Goal: Task Accomplishment & Management: Manage account settings

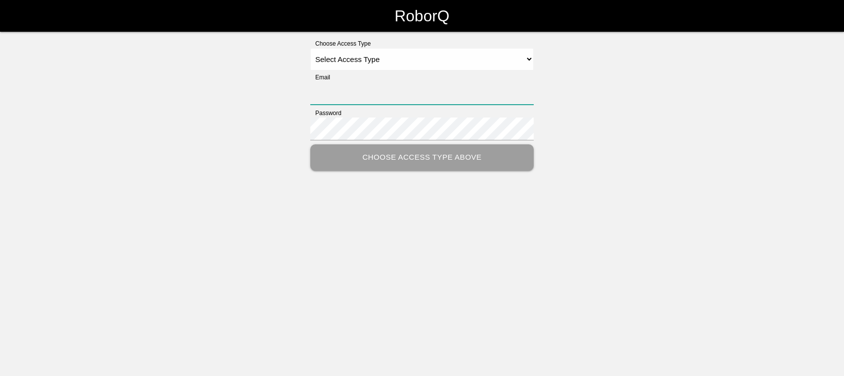
type input "[EMAIL_ADDRESS][DOMAIN_NAME]"
click at [489, 60] on select "Select Access Type Admin Customer Supervisor Worker" at bounding box center [421, 59] width 223 height 22
select select "Admin"
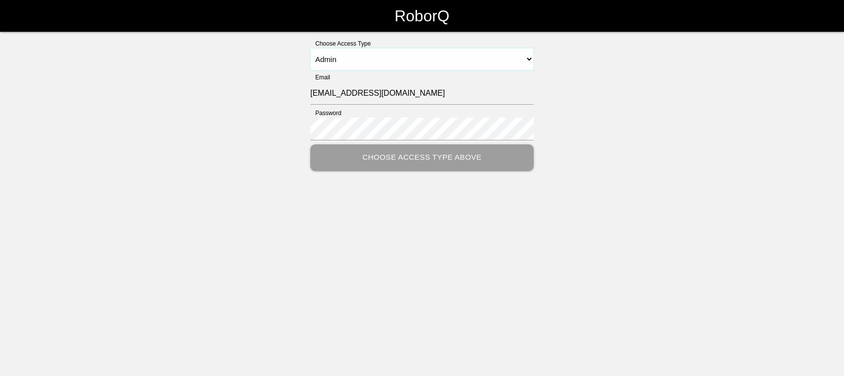
click at [310, 48] on select "Select Access Type Admin Customer Supervisor Worker" at bounding box center [421, 59] width 223 height 22
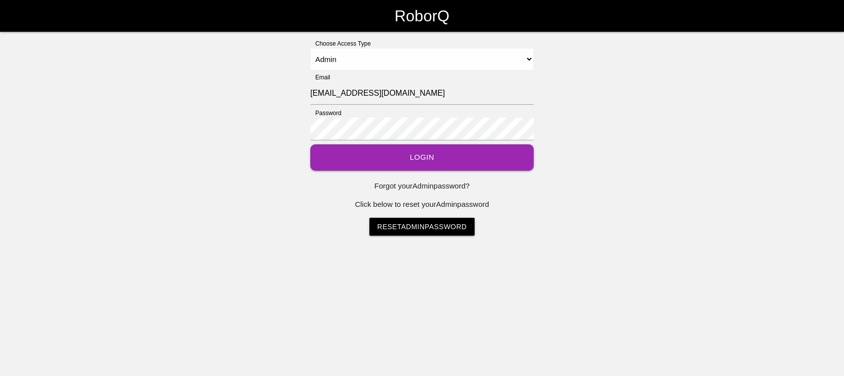
click at [426, 154] on button "Login" at bounding box center [421, 157] width 223 height 26
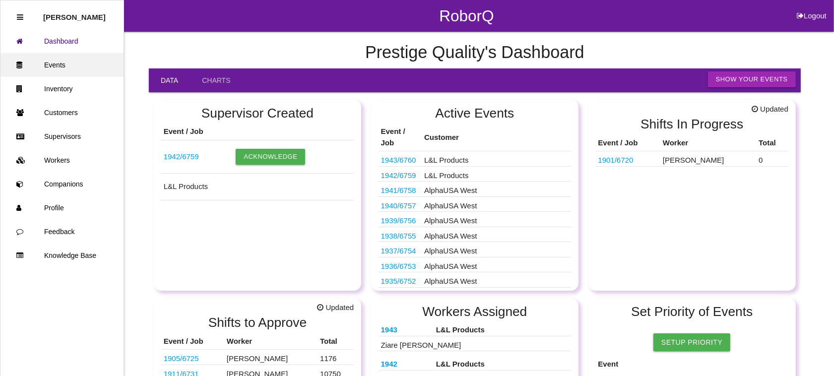
click at [47, 63] on link "Events" at bounding box center [61, 65] width 123 height 24
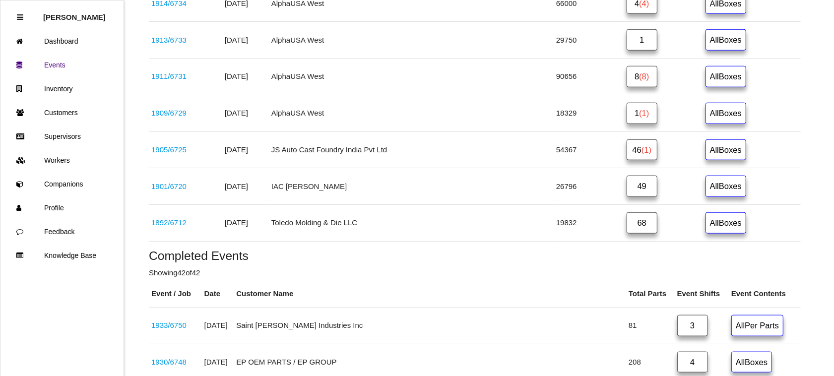
scroll to position [806, 0]
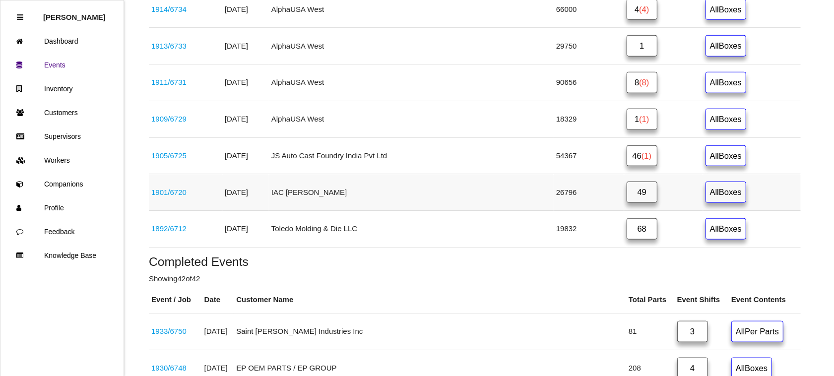
click at [631, 199] on link "49" at bounding box center [642, 192] width 31 height 21
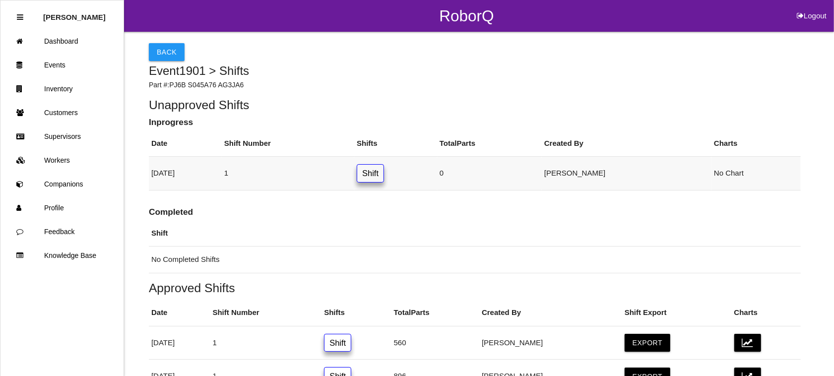
click at [384, 175] on link "Shift" at bounding box center [370, 173] width 27 height 18
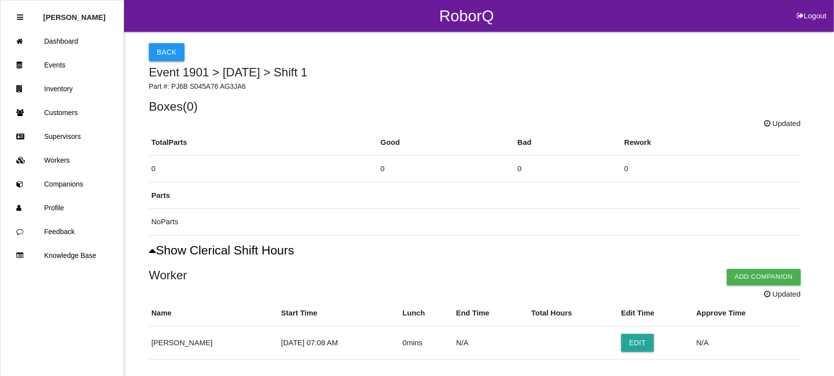
click at [162, 53] on button "Back" at bounding box center [167, 52] width 36 height 18
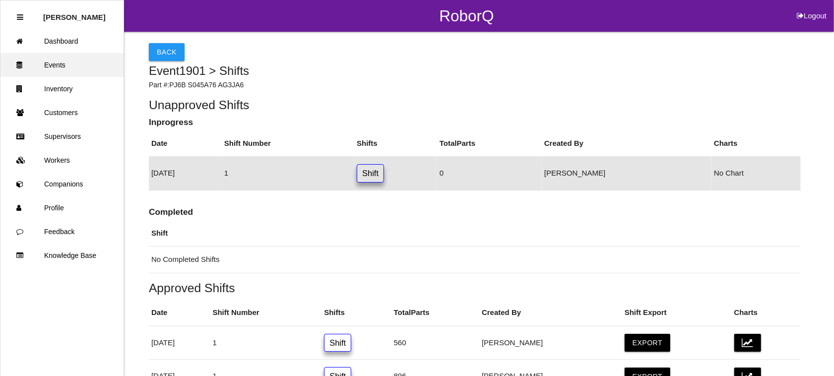
click at [77, 65] on link "Events" at bounding box center [61, 65] width 123 height 24
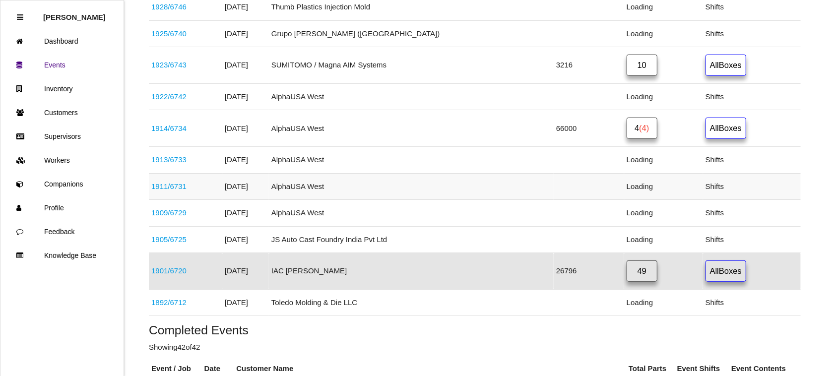
scroll to position [742, 0]
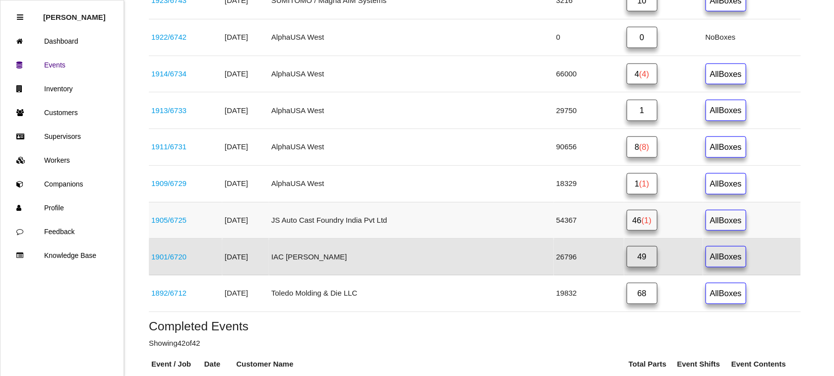
click at [628, 231] on link "46 (1)" at bounding box center [642, 220] width 31 height 21
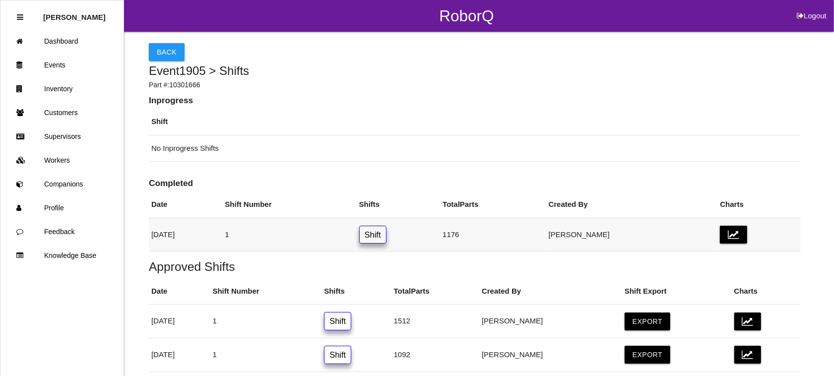
click at [387, 236] on link "Shift" at bounding box center [372, 235] width 27 height 18
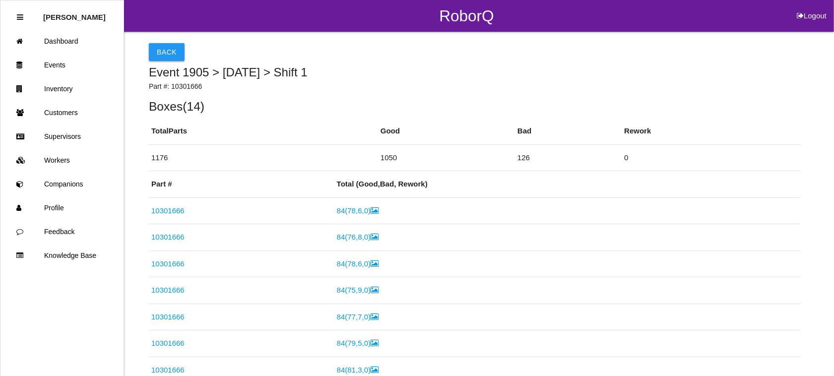
scroll to position [513, 0]
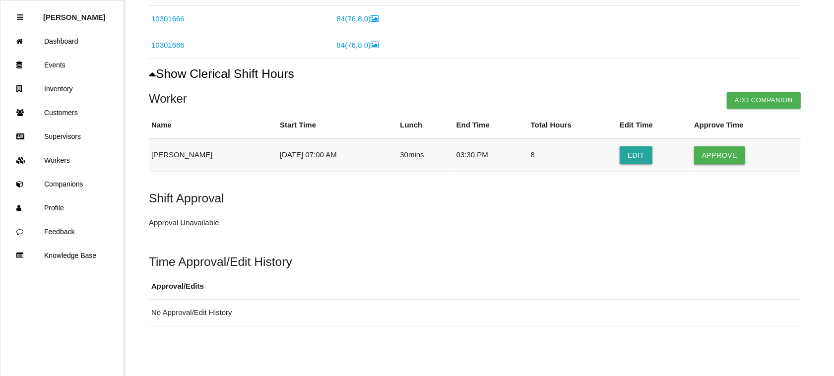
click at [710, 155] on button "Approve" at bounding box center [719, 155] width 51 height 18
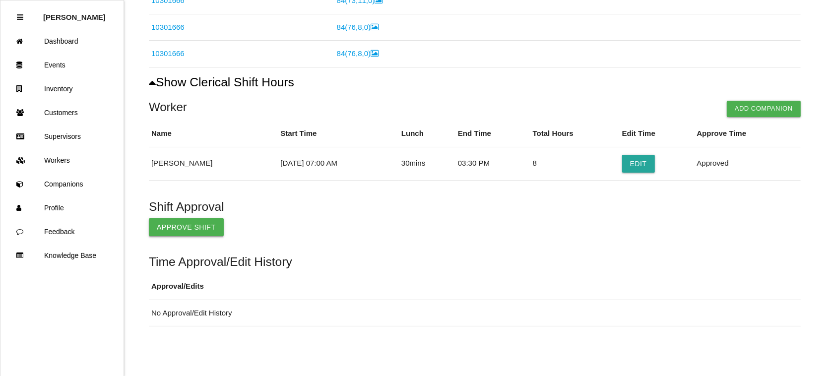
click at [205, 222] on button "Approve Shift" at bounding box center [186, 227] width 75 height 18
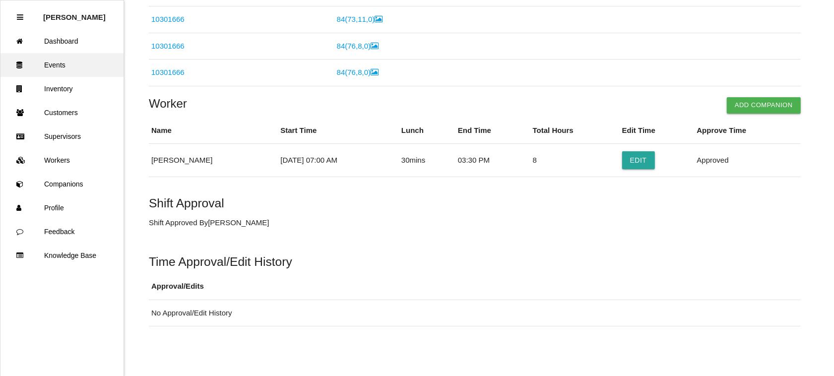
scroll to position [459, 0]
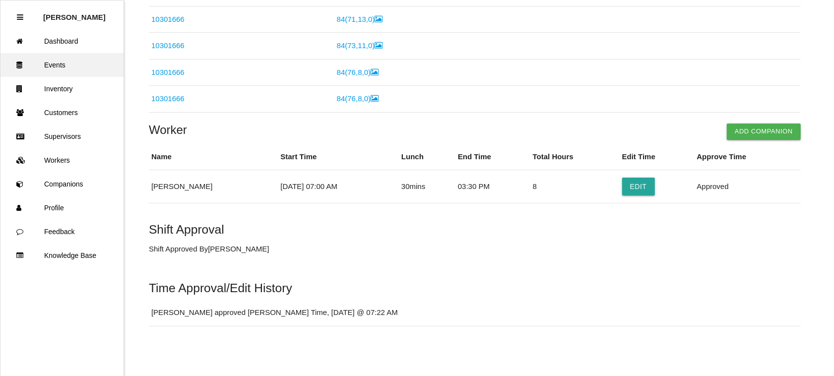
click at [61, 60] on link "Events" at bounding box center [61, 65] width 123 height 24
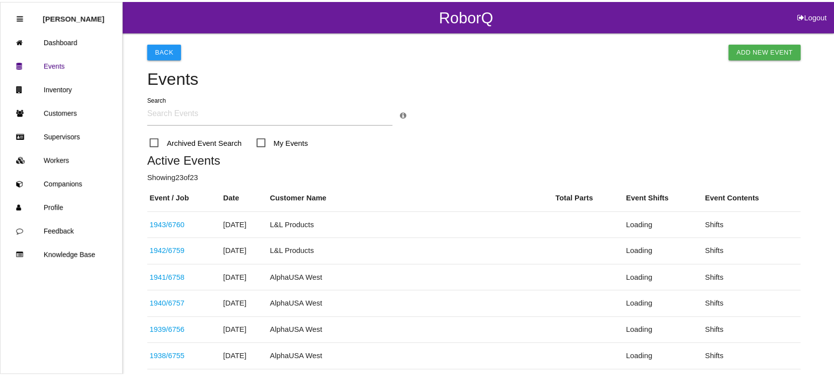
scroll to position [705, 0]
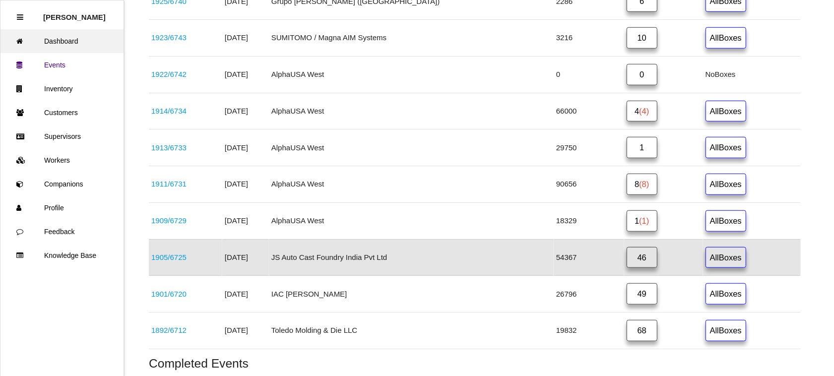
click at [46, 33] on link "Dashboard" at bounding box center [61, 41] width 123 height 24
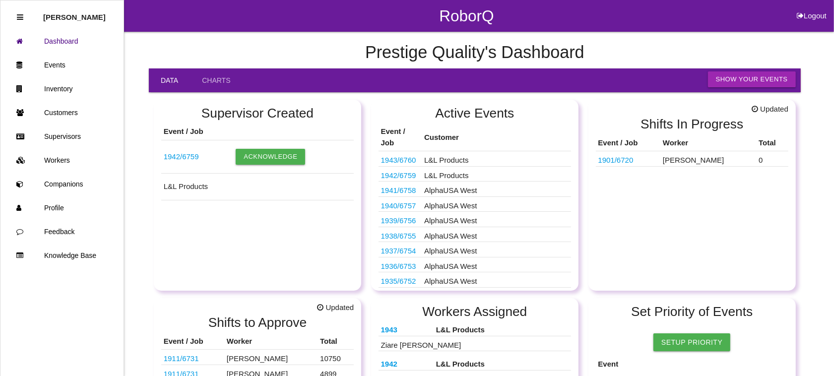
click at [812, 7] on button "Logout" at bounding box center [812, 3] width 45 height 7
select select "Admin"
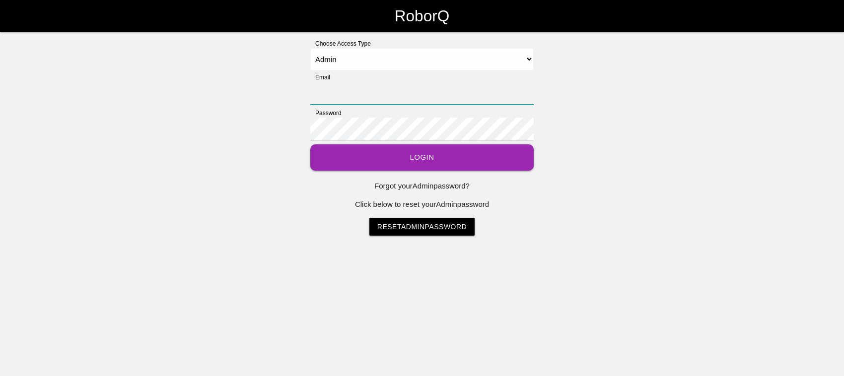
type input "[EMAIL_ADDRESS][DOMAIN_NAME]"
click at [525, 58] on select "Select Access Type Admin Customer Supervisor Worker" at bounding box center [421, 59] width 223 height 22
click at [700, 98] on div "Choose Access Type Select Access Type Admin Customer Supervisor Worker Email [E…" at bounding box center [422, 137] width 844 height 197
click at [400, 159] on button "Login" at bounding box center [421, 157] width 223 height 26
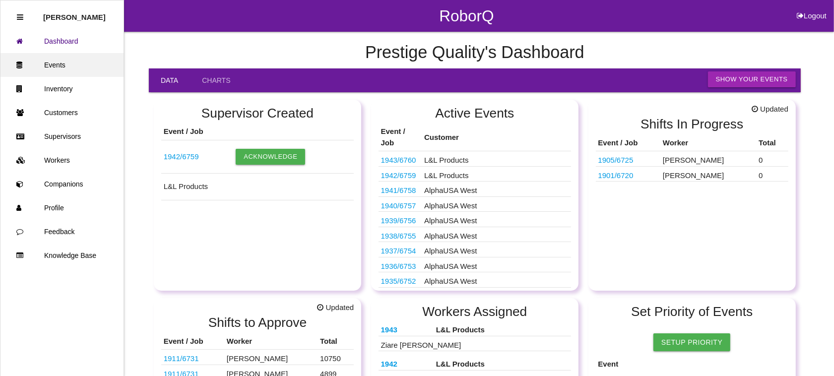
click at [48, 59] on link "Events" at bounding box center [61, 65] width 123 height 24
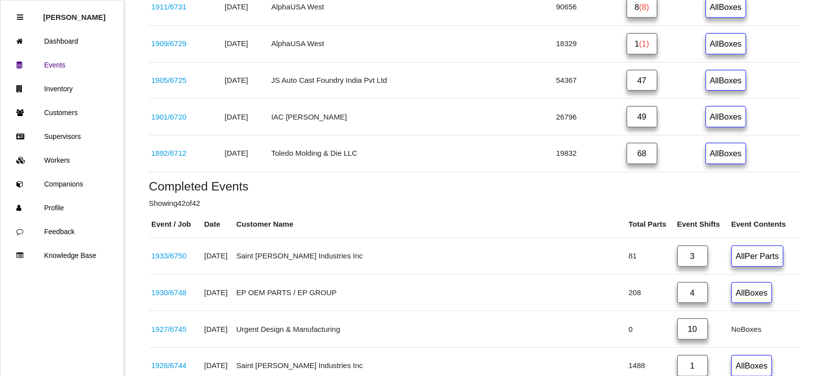
scroll to position [865, 0]
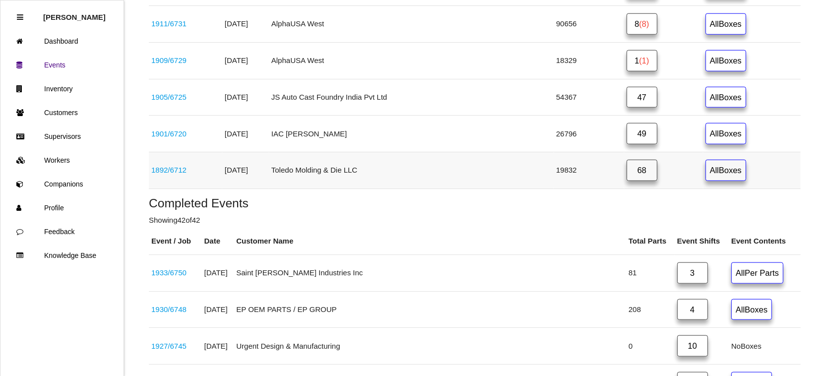
click at [167, 173] on link "1892 / 6712" at bounding box center [168, 170] width 35 height 8
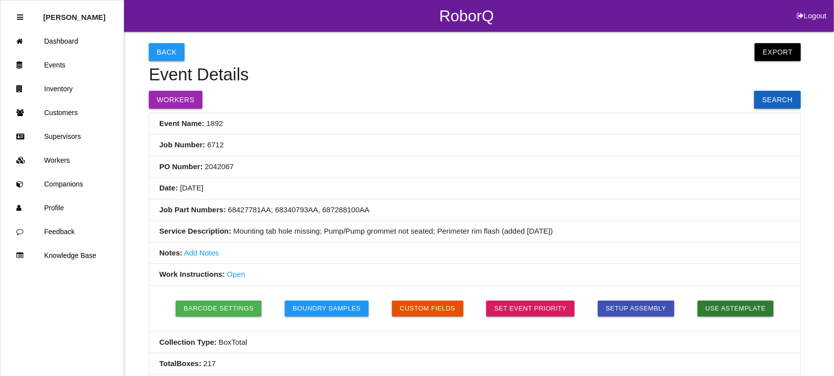
click at [807, 7] on button "Logout" at bounding box center [812, 3] width 45 height 7
select select "Admin"
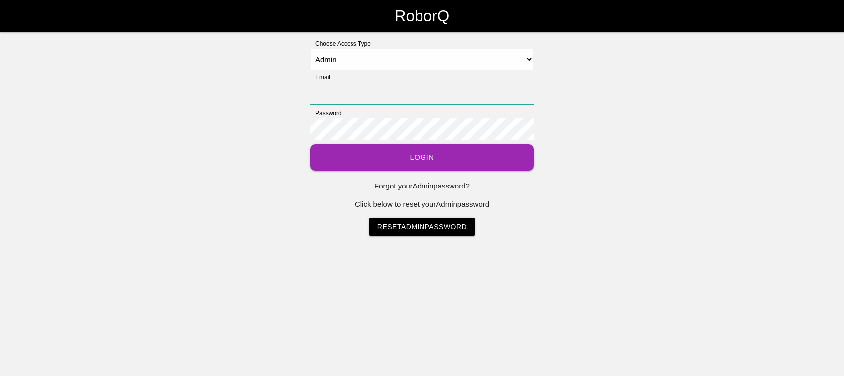
type input "[EMAIL_ADDRESS][DOMAIN_NAME]"
click at [414, 149] on button "Login" at bounding box center [421, 157] width 223 height 26
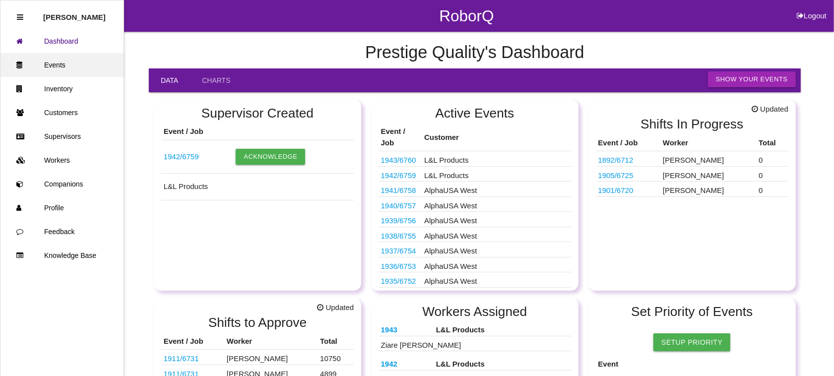
click at [61, 66] on link "Events" at bounding box center [61, 65] width 123 height 24
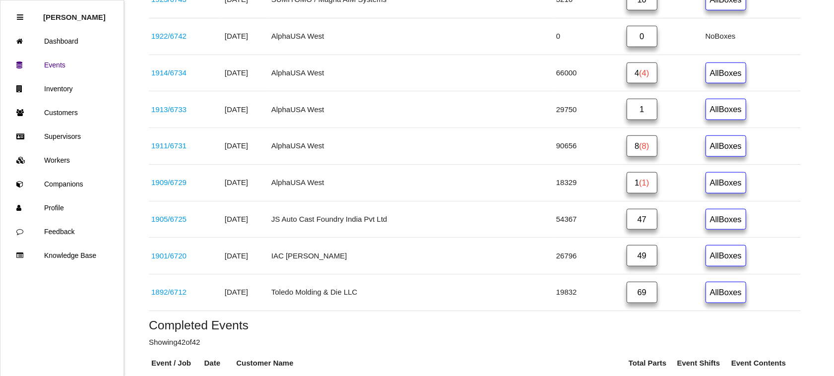
scroll to position [744, 0]
click at [627, 298] on link "69" at bounding box center [642, 290] width 31 height 21
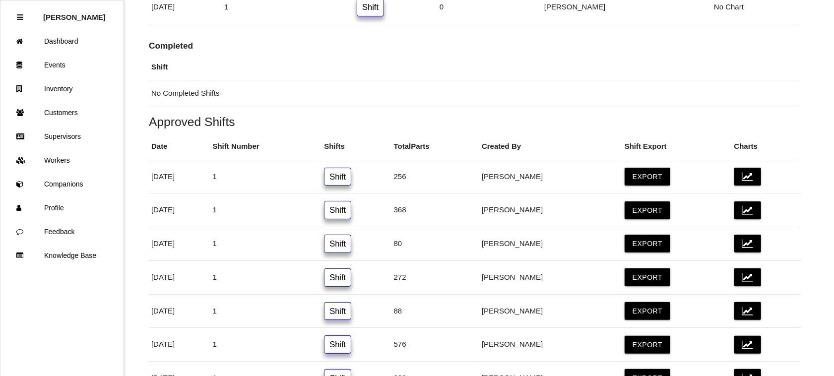
scroll to position [186, 0]
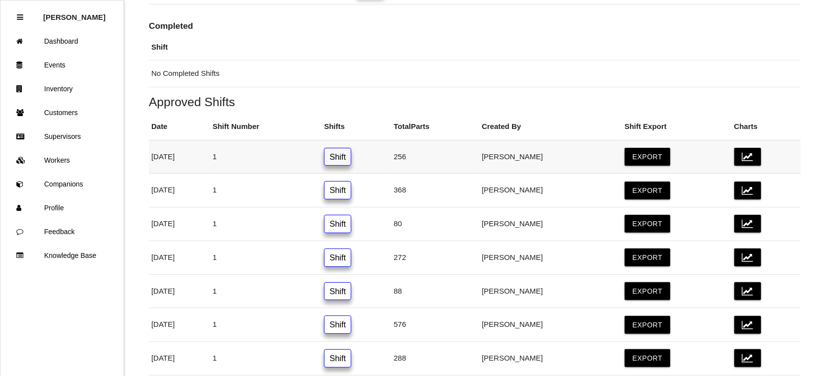
click at [351, 160] on link "Shift" at bounding box center [337, 157] width 27 height 18
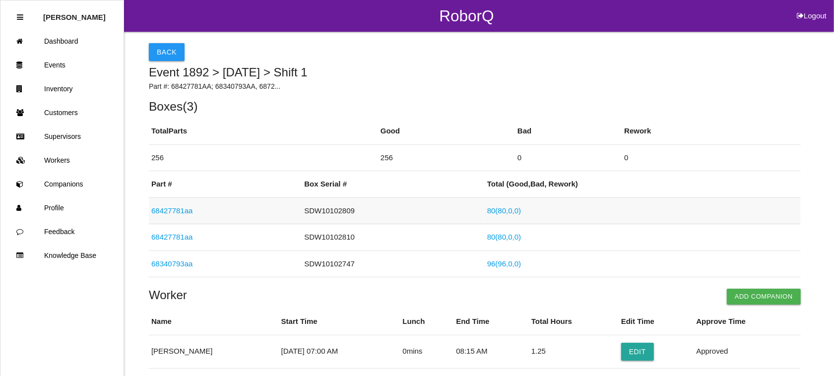
click at [190, 212] on link "68427781aa" at bounding box center [171, 210] width 41 height 8
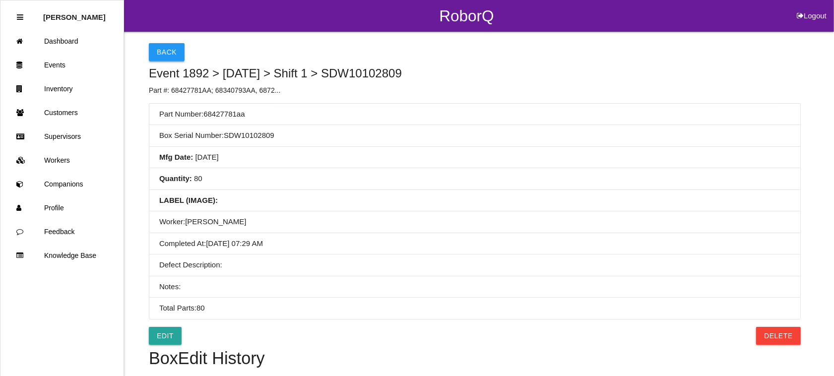
click at [160, 47] on button "Back" at bounding box center [167, 52] width 36 height 18
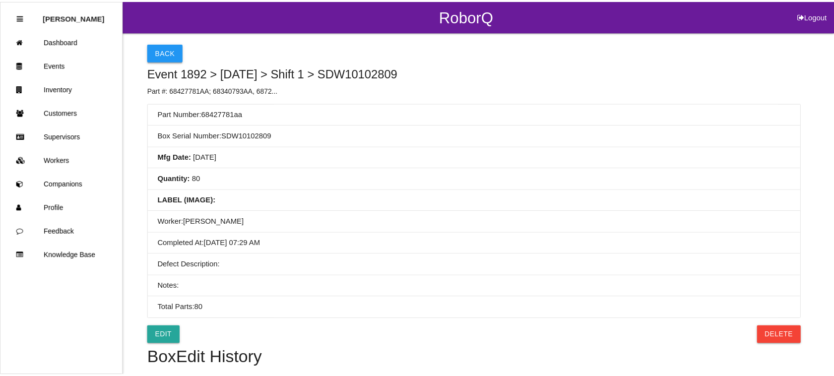
scroll to position [23, 0]
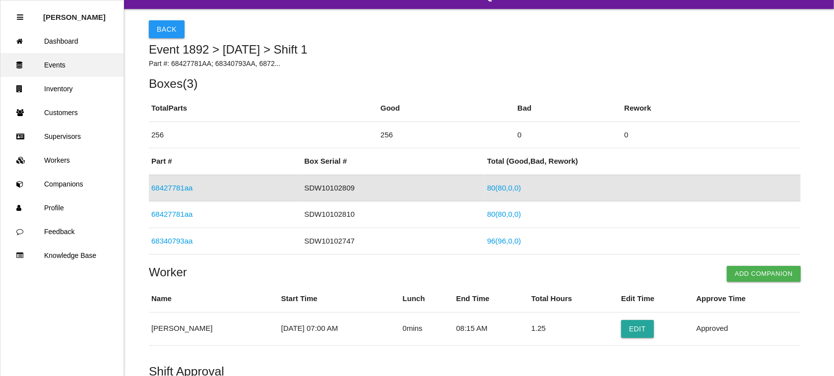
click at [74, 63] on link "Events" at bounding box center [61, 65] width 123 height 24
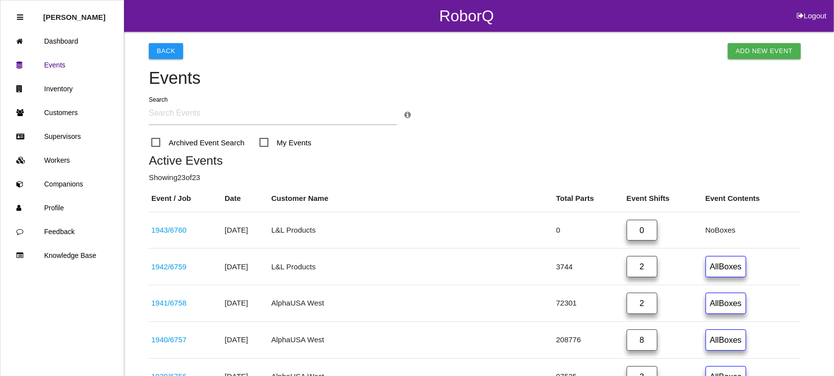
click at [804, 7] on button "Logout" at bounding box center [812, 3] width 45 height 7
select select "Admin"
